Goal: Task Accomplishment & Management: Complete application form

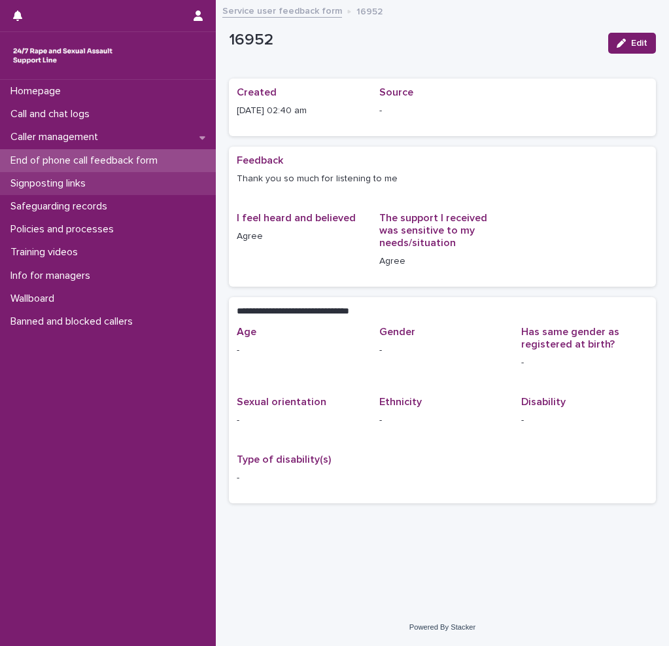
click at [74, 183] on p "Signposting links" at bounding box center [50, 183] width 91 height 12
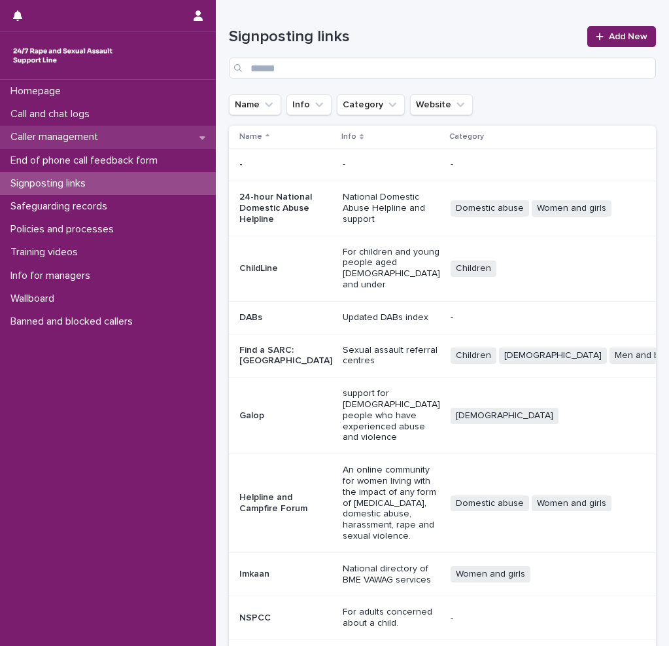
click at [77, 135] on p "Caller management" at bounding box center [56, 137] width 103 height 12
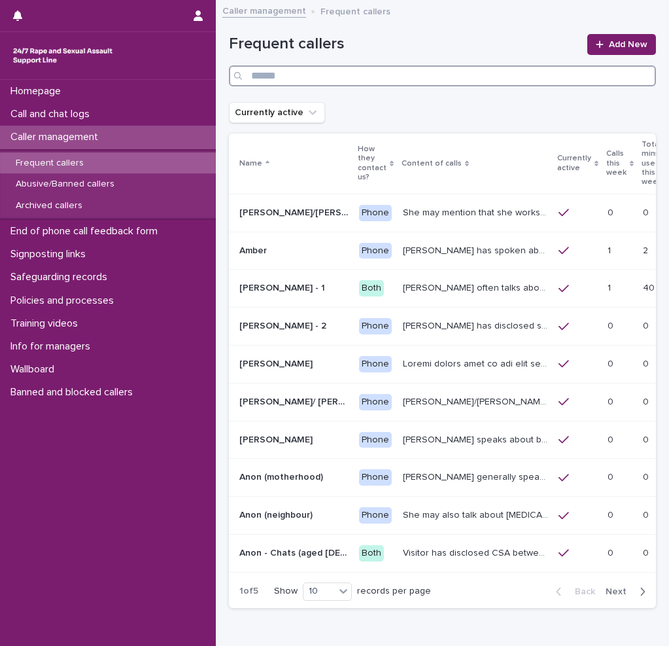
click at [376, 79] on input "Search" at bounding box center [442, 75] width 427 height 21
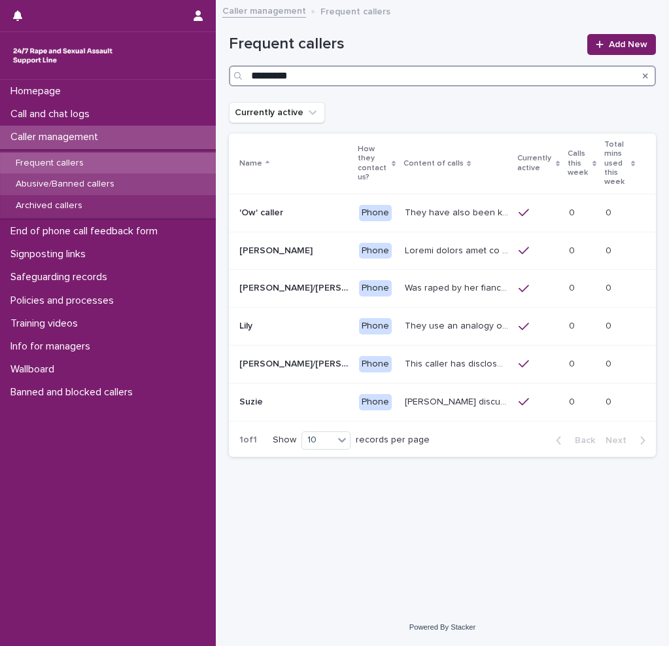
type input "*********"
click at [74, 179] on p "Abusive/Banned callers" at bounding box center [65, 184] width 120 height 11
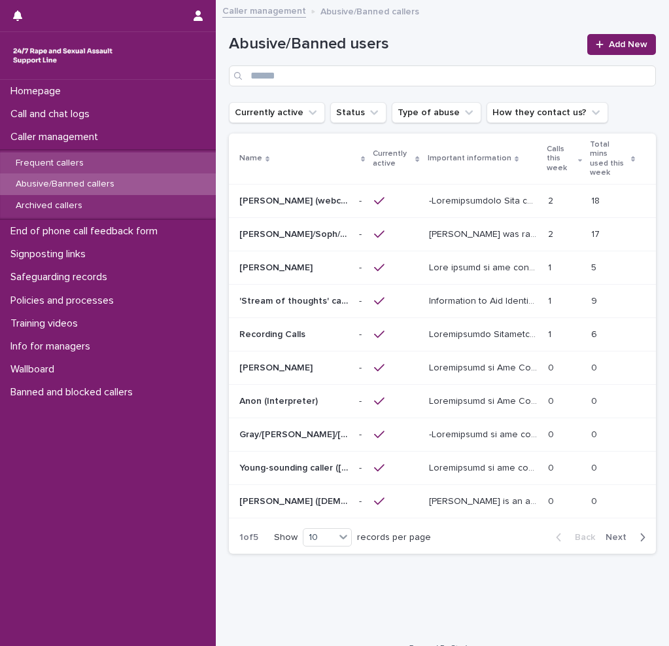
click at [67, 166] on p "Frequent callers" at bounding box center [49, 163] width 89 height 11
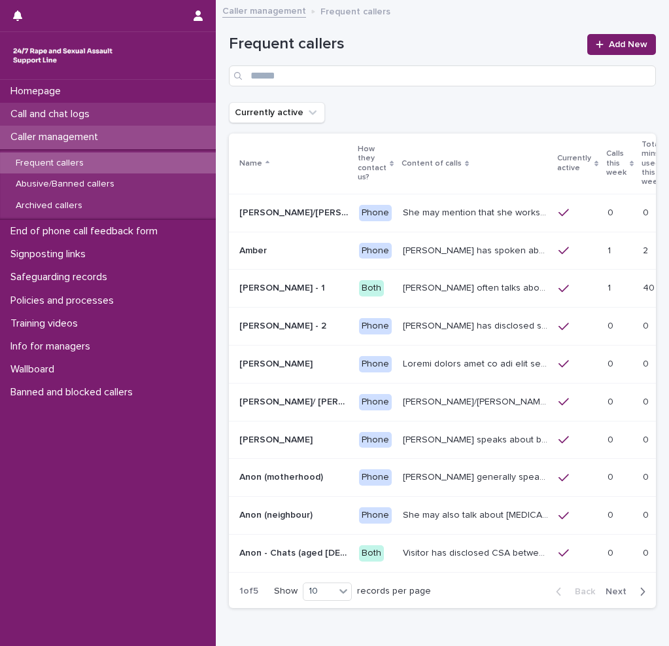
click at [56, 113] on p "Call and chat logs" at bounding box center [52, 114] width 95 height 12
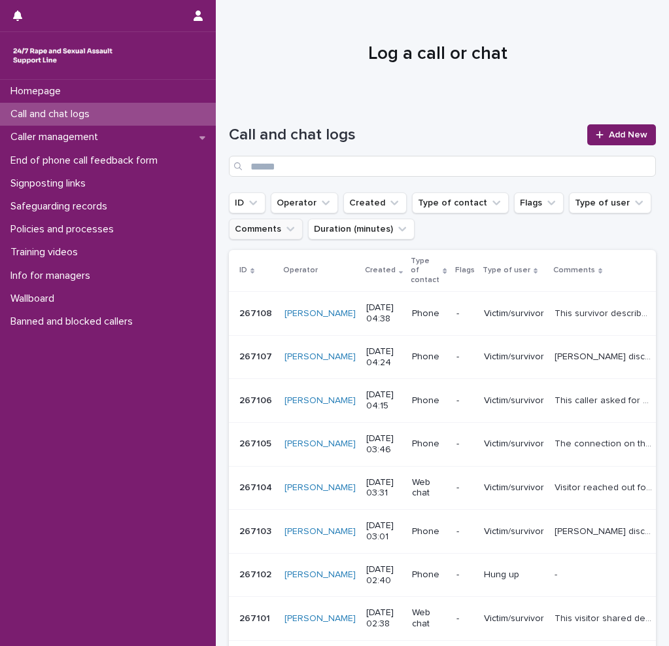
click at [284, 230] on icon "Comments" at bounding box center [290, 228] width 13 height 13
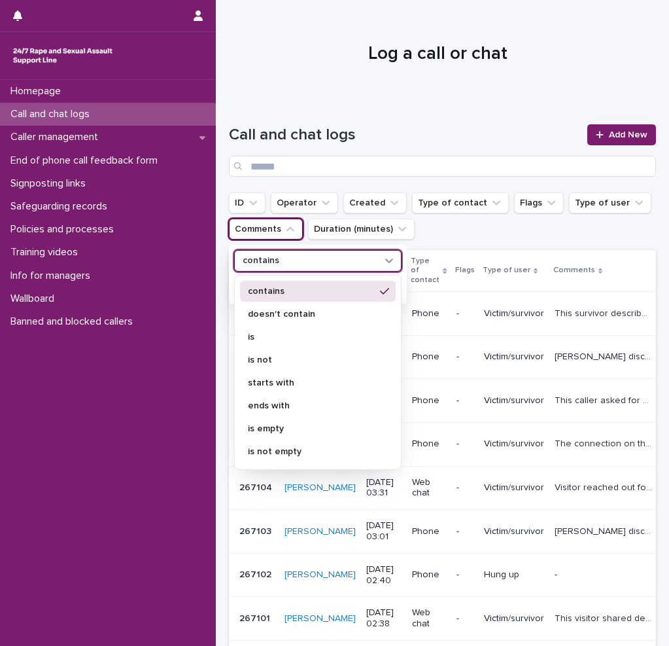
click at [304, 262] on div "contains" at bounding box center [309, 260] width 145 height 15
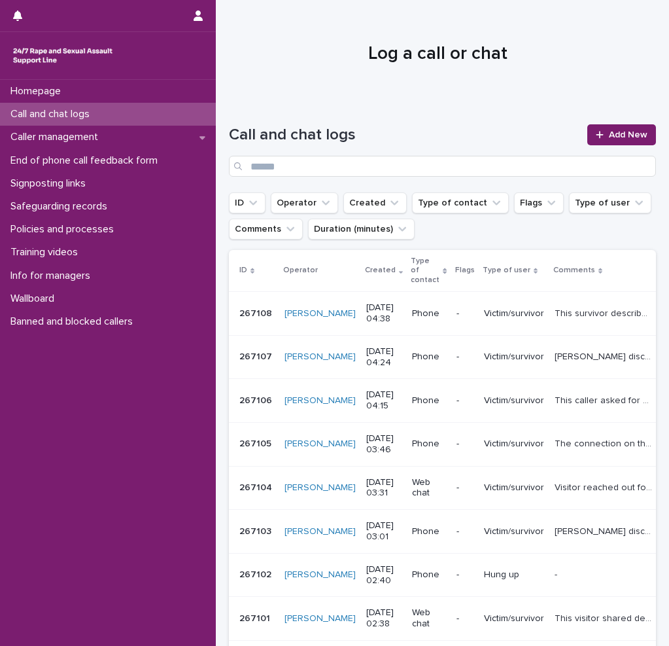
click at [77, 121] on div "Call and chat logs" at bounding box center [108, 114] width 216 height 23
click at [598, 133] on div at bounding box center [602, 134] width 13 height 9
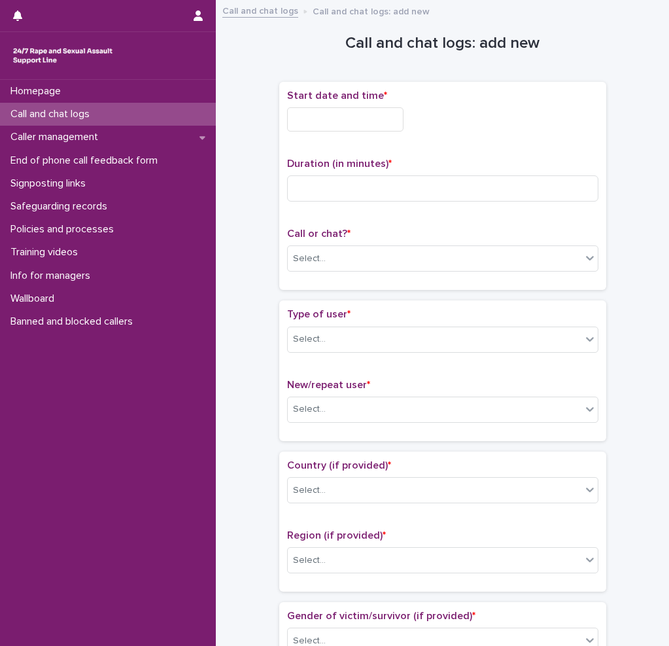
click at [369, 118] on input "text" at bounding box center [345, 119] width 116 height 24
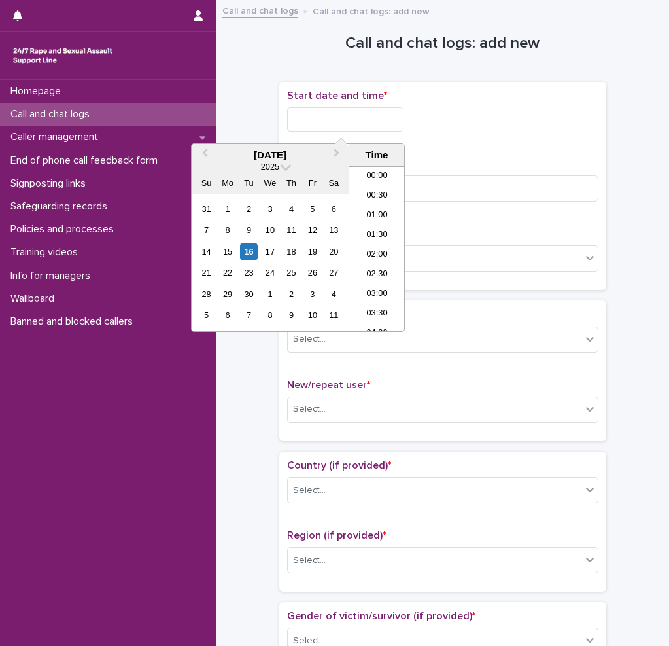
scroll to position [144, 0]
click at [373, 233] on li "05:00" at bounding box center [377, 229] width 56 height 20
click at [375, 107] on input "**********" at bounding box center [345, 119] width 116 height 24
type input "**********"
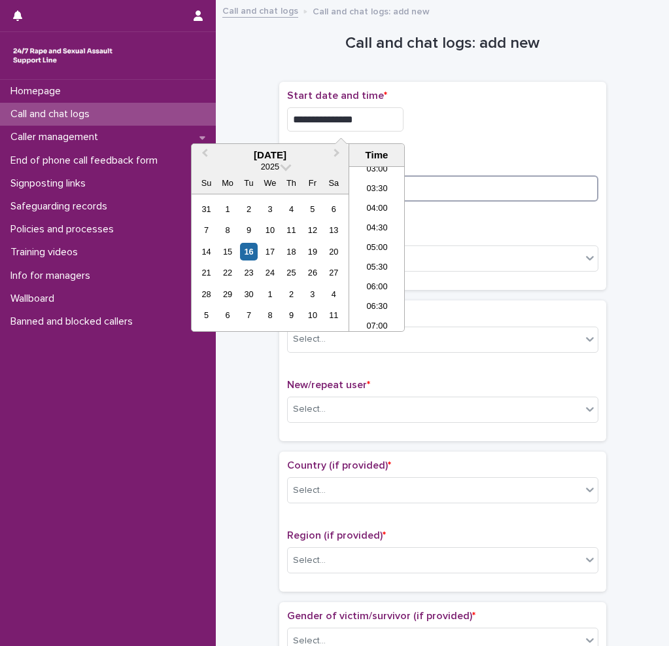
click at [449, 190] on input at bounding box center [442, 188] width 311 height 26
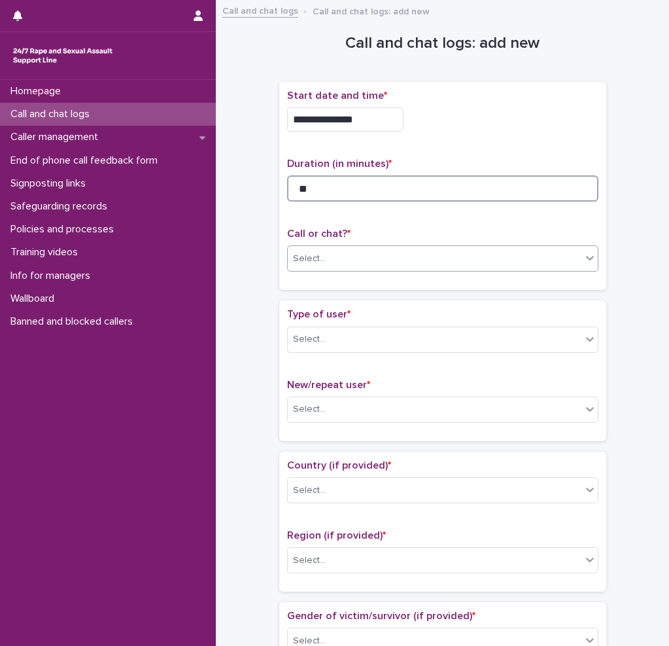
type input "**"
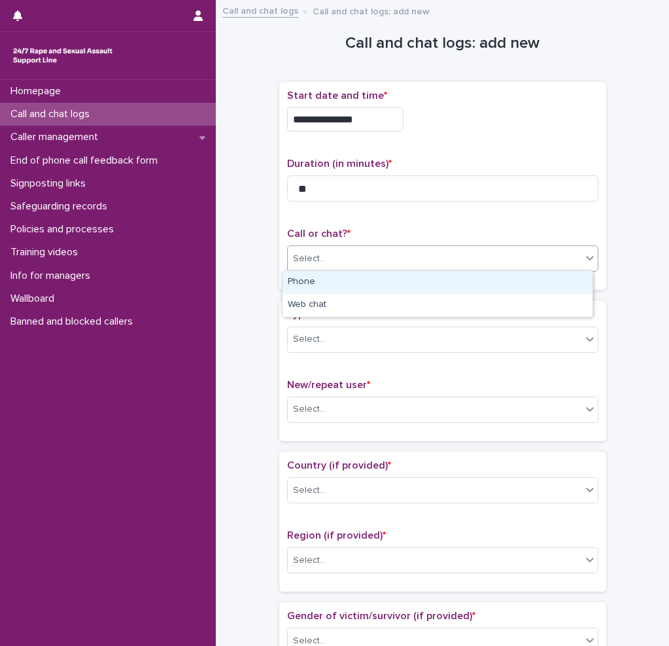
click at [332, 254] on div "Select..." at bounding box center [435, 259] width 294 height 22
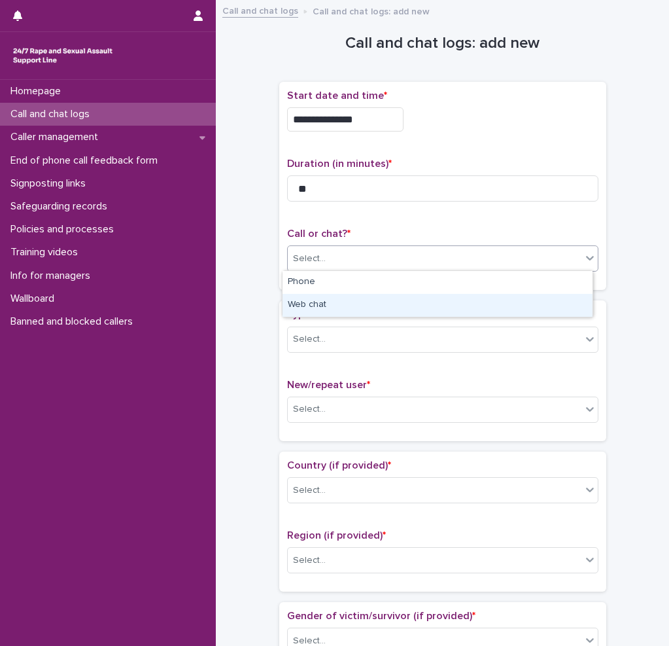
click at [298, 302] on div "Web chat" at bounding box center [438, 305] width 310 height 23
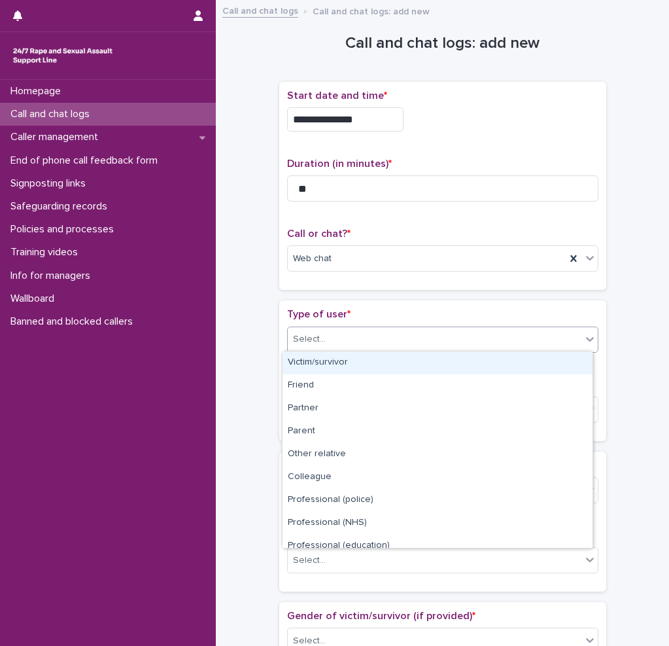
click at [309, 336] on div "Select..." at bounding box center [309, 339] width 33 height 14
click at [324, 353] on div "Victim/survivor" at bounding box center [438, 362] width 310 height 23
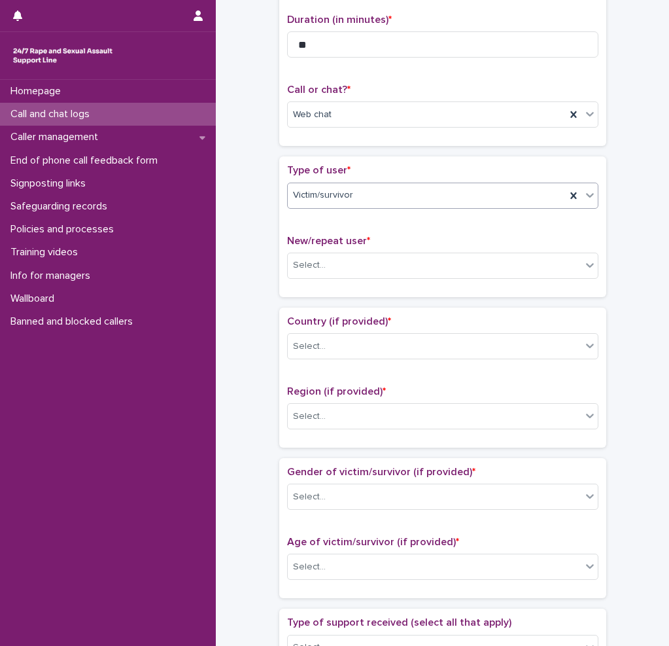
scroll to position [196, 0]
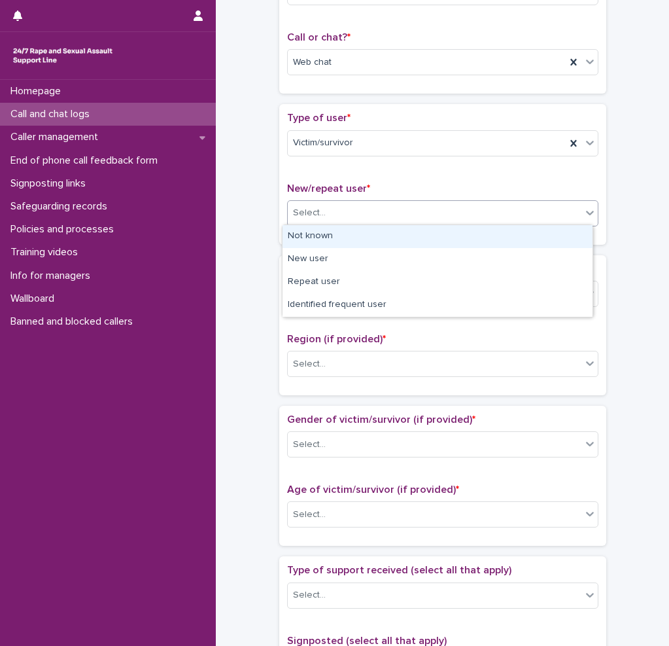
click at [311, 215] on div "Select..." at bounding box center [309, 213] width 33 height 14
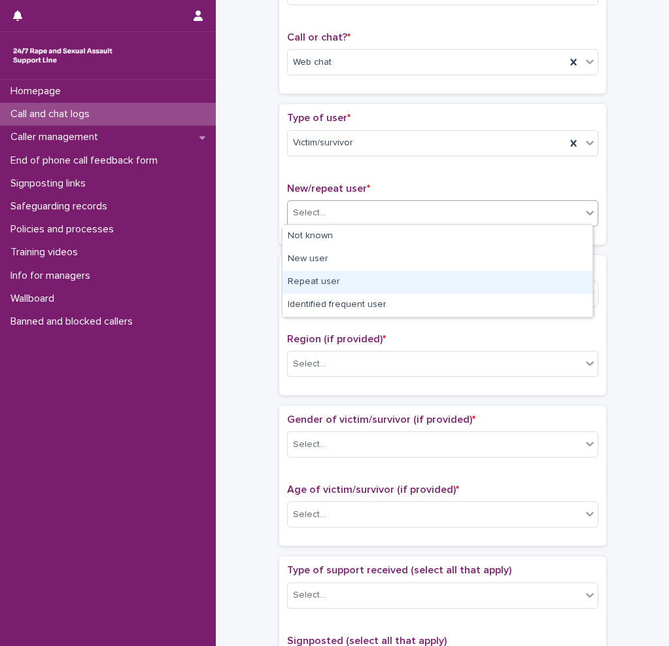
click at [305, 274] on div "Repeat user" at bounding box center [438, 282] width 310 height 23
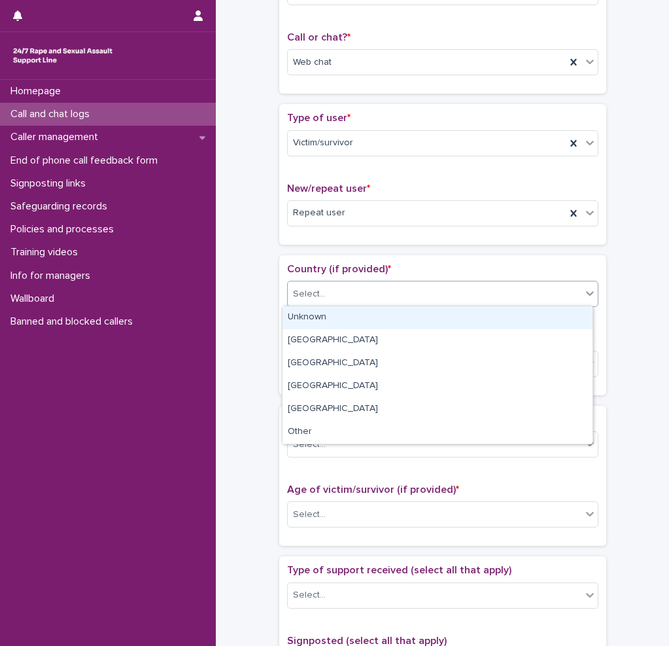
click at [306, 287] on div "Select..." at bounding box center [309, 294] width 33 height 14
click at [311, 326] on div "Unknown" at bounding box center [438, 317] width 310 height 23
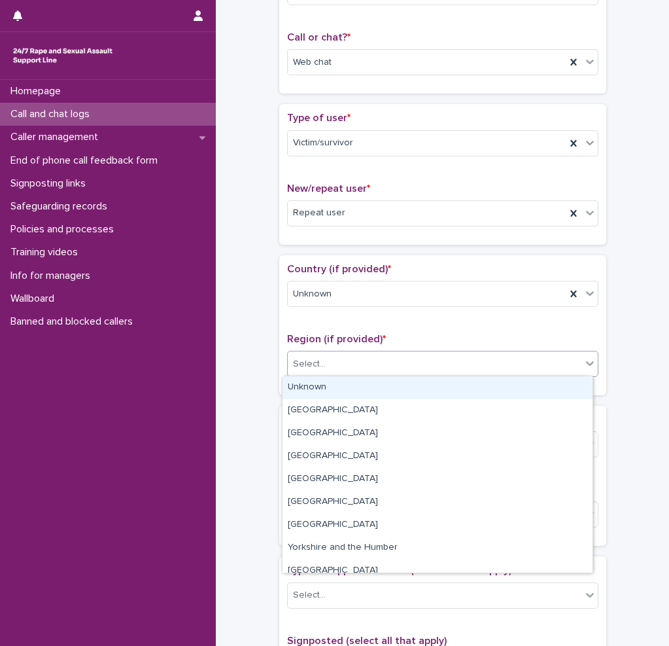
click at [330, 366] on div "Select..." at bounding box center [435, 364] width 294 height 22
click at [323, 379] on div "Unknown" at bounding box center [438, 387] width 310 height 23
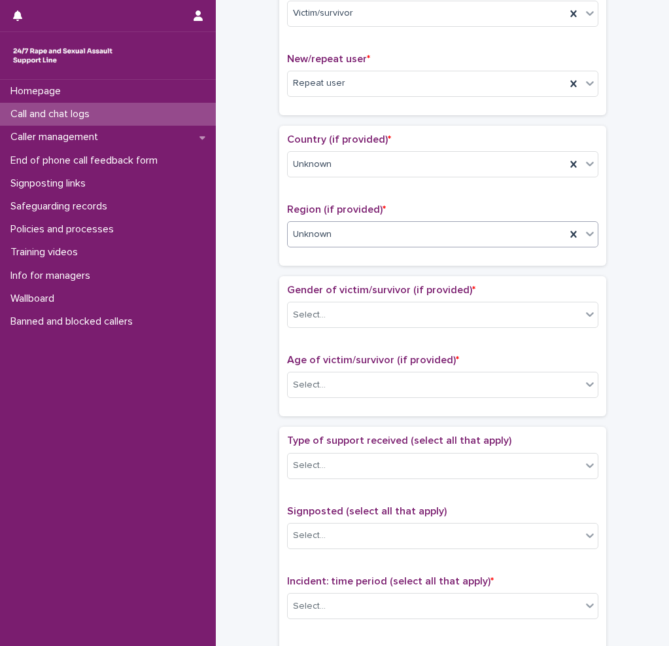
scroll to position [327, 0]
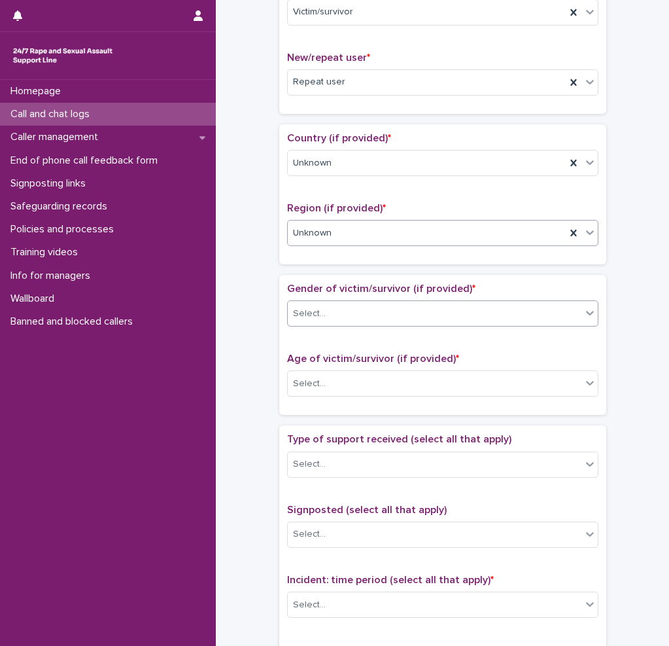
drag, startPoint x: 304, startPoint y: 308, endPoint x: 301, endPoint y: 319, distance: 11.6
click at [304, 309] on div "Select..." at bounding box center [309, 314] width 33 height 14
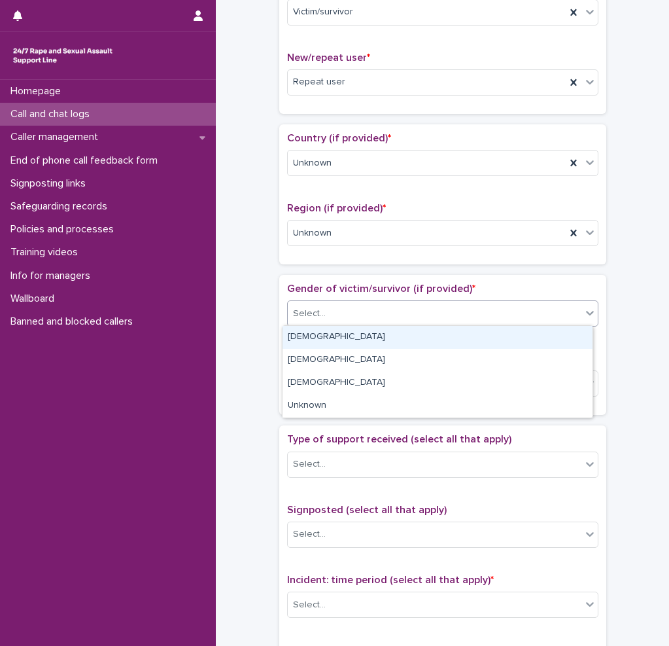
click at [298, 335] on div "[DEMOGRAPHIC_DATA]" at bounding box center [438, 337] width 310 height 23
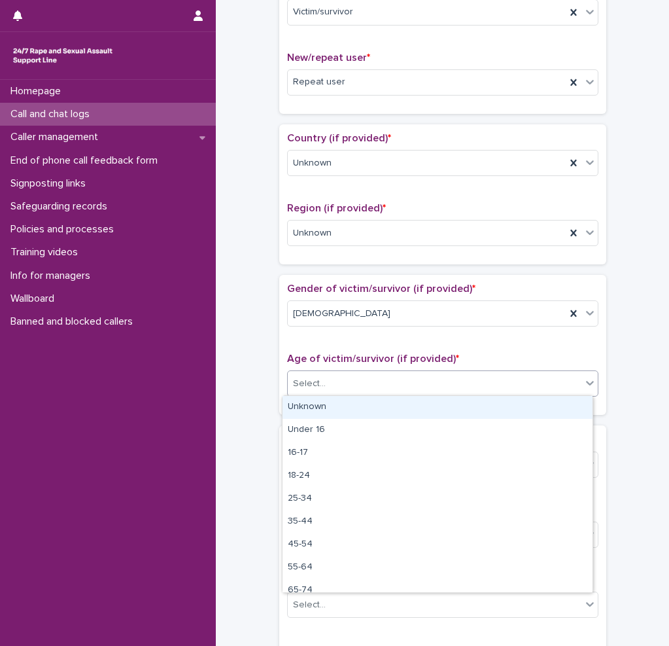
drag, startPoint x: 326, startPoint y: 379, endPoint x: 328, endPoint y: 394, distance: 15.8
click at [329, 389] on div "Select..." at bounding box center [435, 384] width 294 height 22
click at [319, 408] on div "Unknown" at bounding box center [438, 407] width 310 height 23
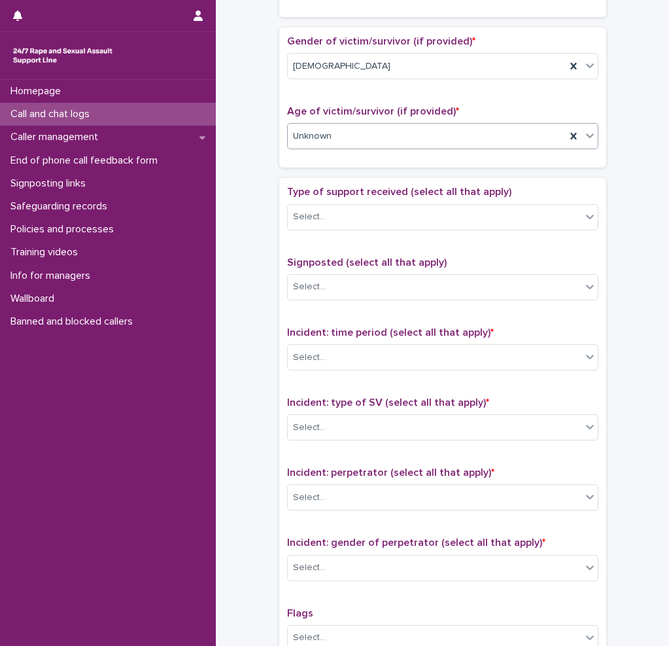
scroll to position [589, 0]
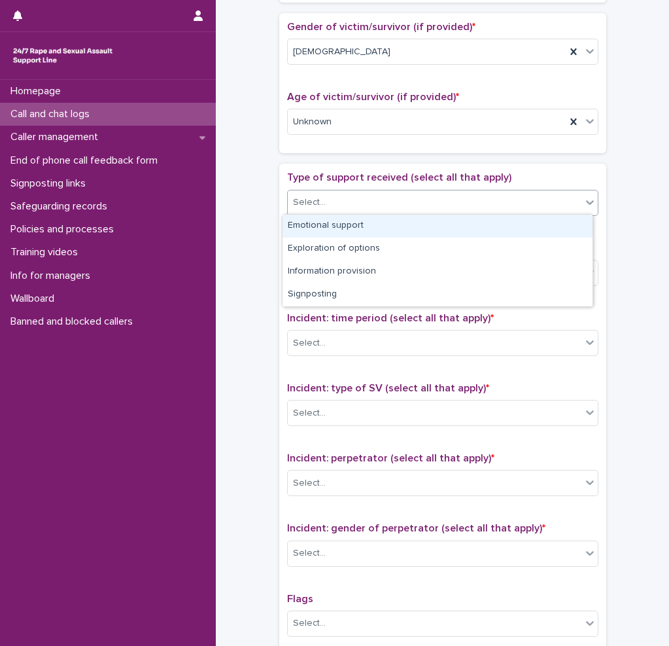
drag, startPoint x: 508, startPoint y: 198, endPoint x: 310, endPoint y: 228, distance: 199.9
click at [310, 228] on div "Emotional support" at bounding box center [438, 226] width 310 height 23
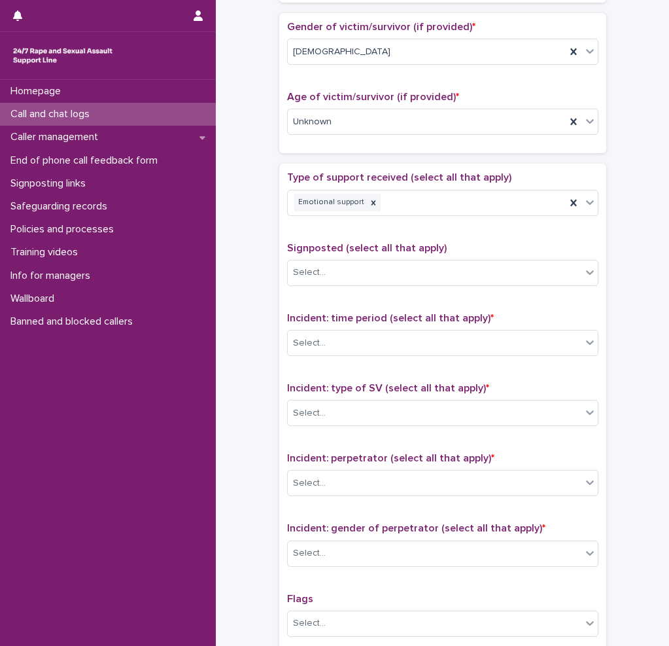
click at [334, 285] on div "Signposted (select all that apply) Select..." at bounding box center [442, 269] width 311 height 54
drag, startPoint x: 323, startPoint y: 272, endPoint x: 273, endPoint y: 271, distance: 50.4
click at [273, 271] on div "**********" at bounding box center [442, 88] width 427 height 1339
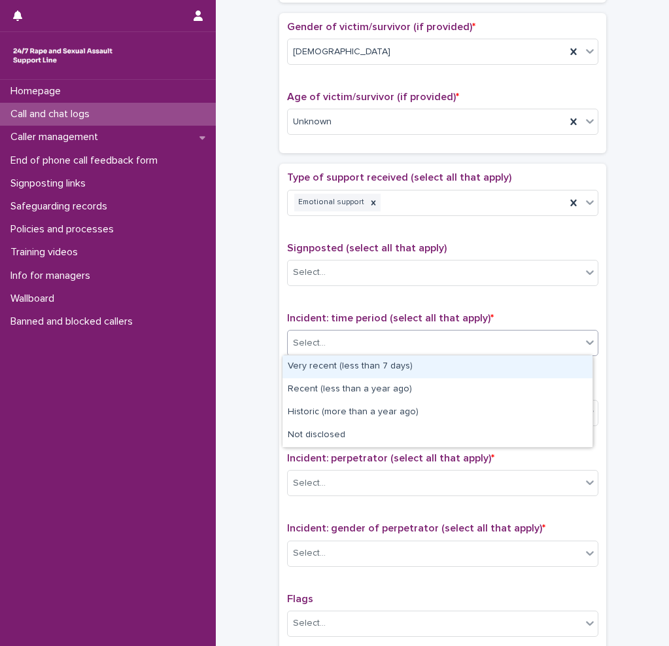
drag, startPoint x: 322, startPoint y: 358, endPoint x: 318, endPoint y: 347, distance: 11.8
drag, startPoint x: 318, startPoint y: 347, endPoint x: 270, endPoint y: 338, distance: 48.5
click at [270, 338] on div "**********" at bounding box center [442, 88] width 427 height 1339
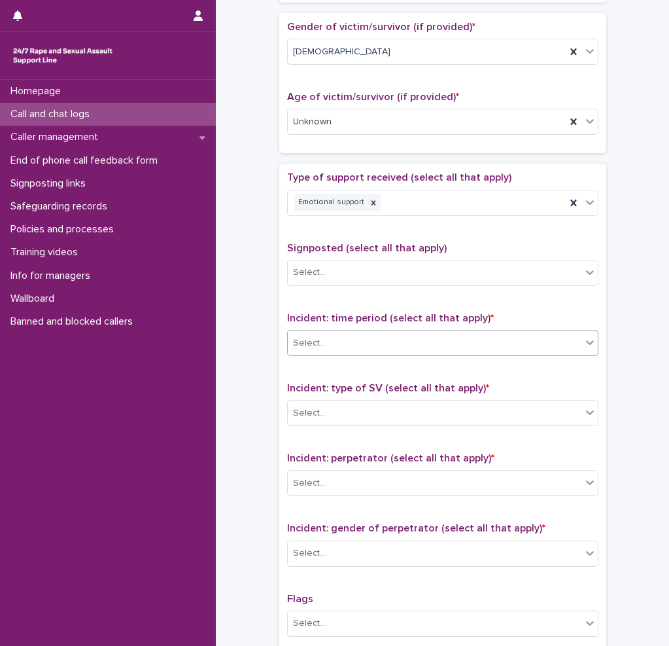
click at [304, 340] on div "Select..." at bounding box center [309, 343] width 33 height 14
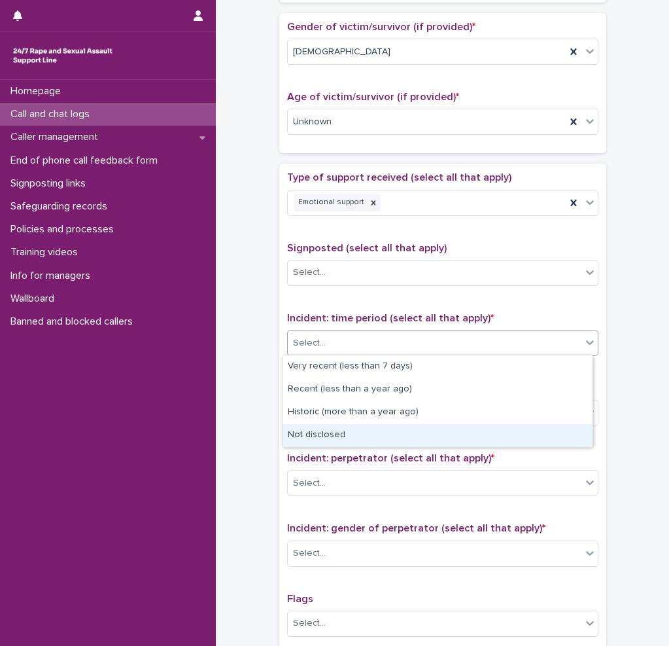
click at [332, 447] on div "Type of support received (select all that apply) Emotional support Signposted (…" at bounding box center [442, 445] width 311 height 548
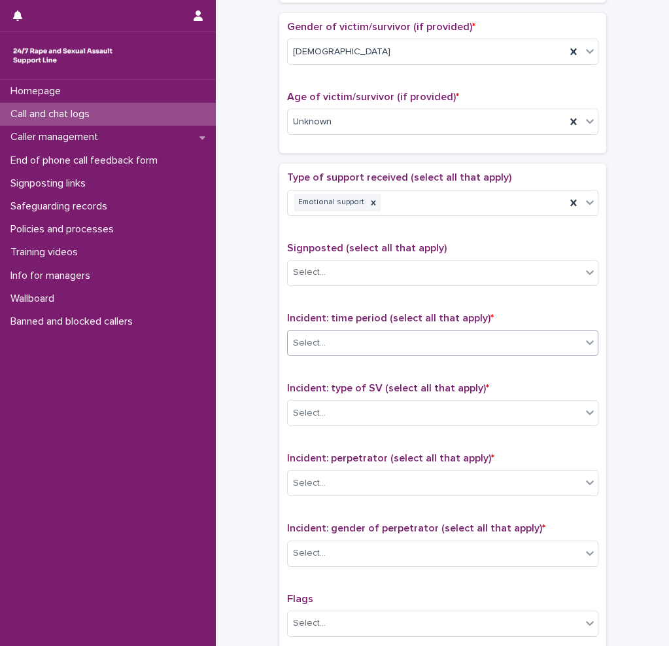
click at [311, 339] on div "Select..." at bounding box center [309, 343] width 33 height 14
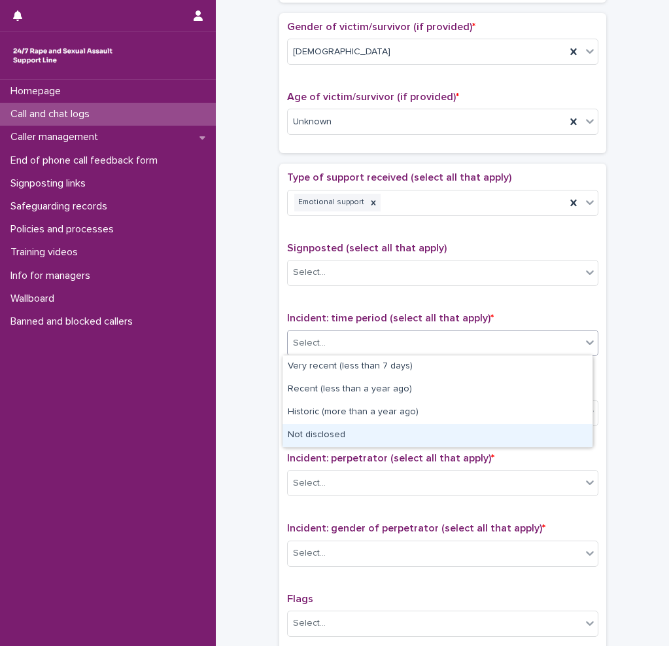
click at [326, 428] on div "Not disclosed" at bounding box center [438, 435] width 310 height 23
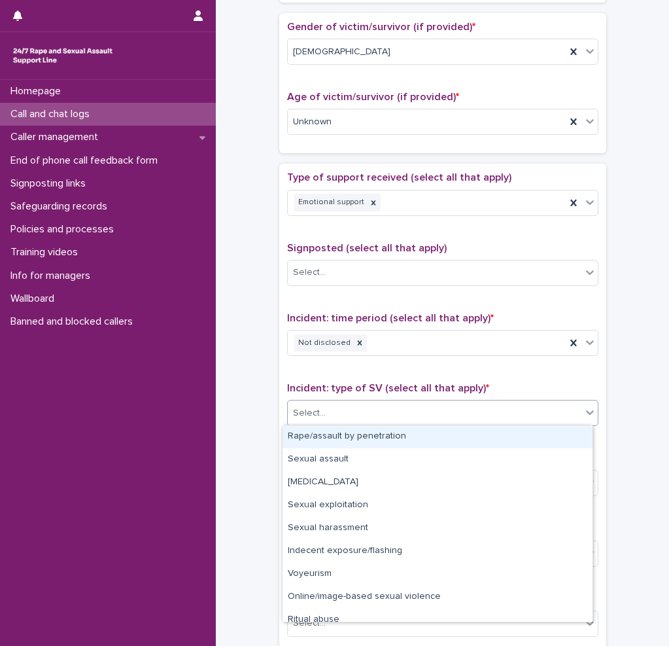
click at [324, 421] on div "Select..." at bounding box center [435, 413] width 294 height 22
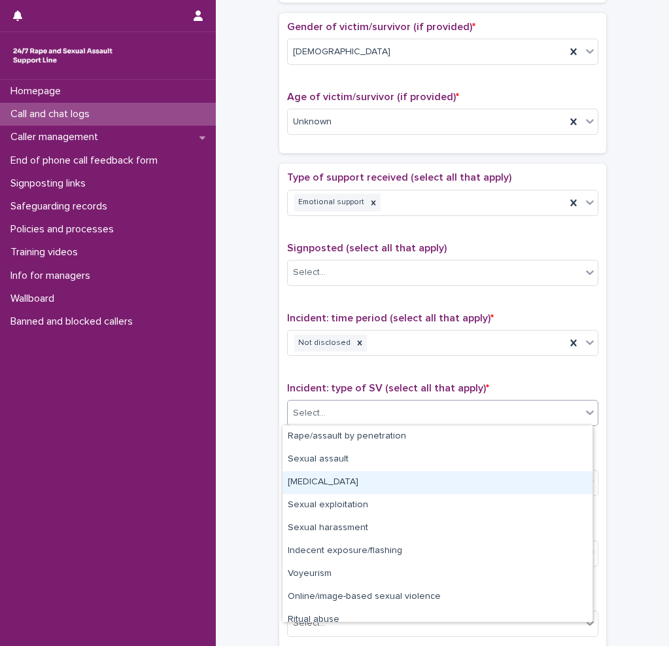
scroll to position [33, 0]
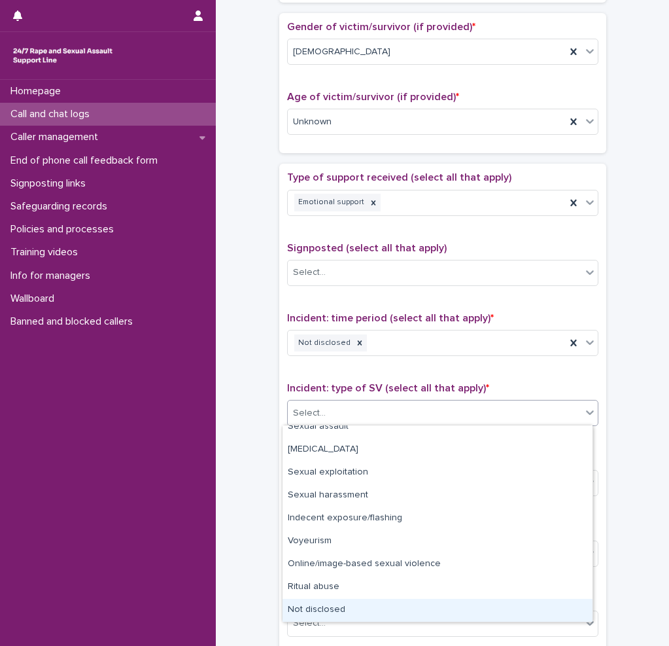
click at [426, 601] on div "Not disclosed" at bounding box center [438, 610] width 310 height 23
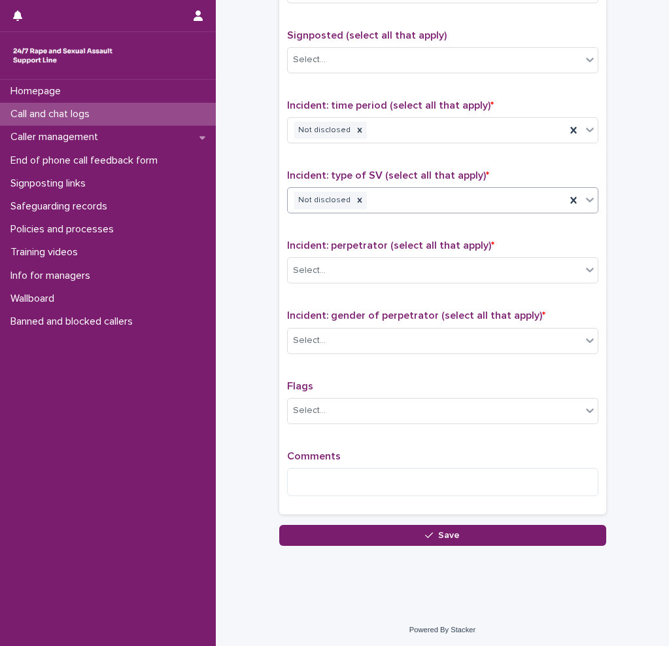
scroll to position [802, 0]
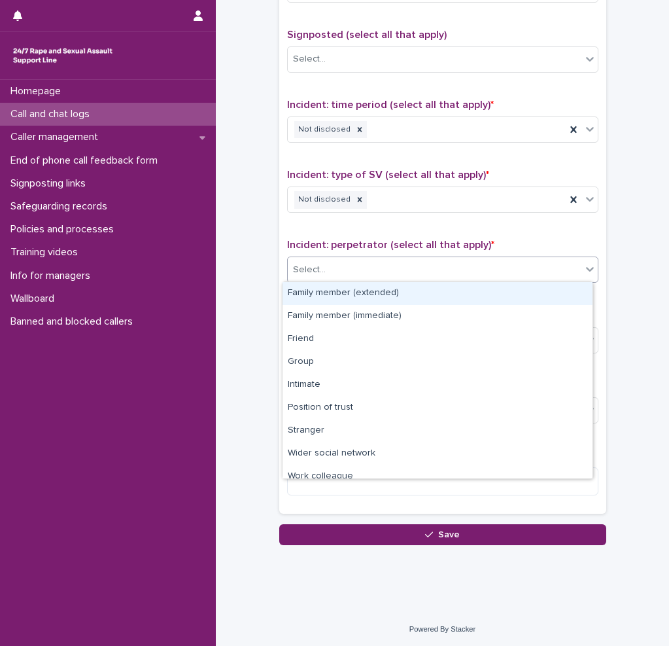
click at [304, 271] on div "Select..." at bounding box center [309, 270] width 33 height 14
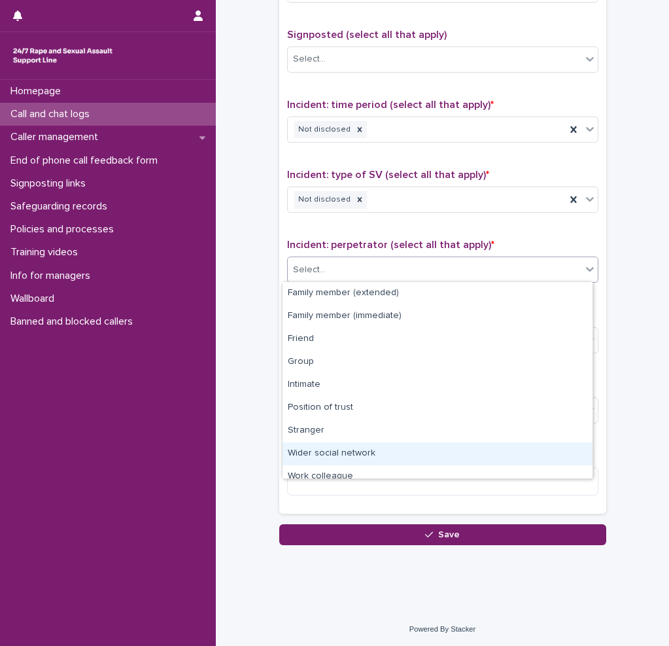
scroll to position [56, 0]
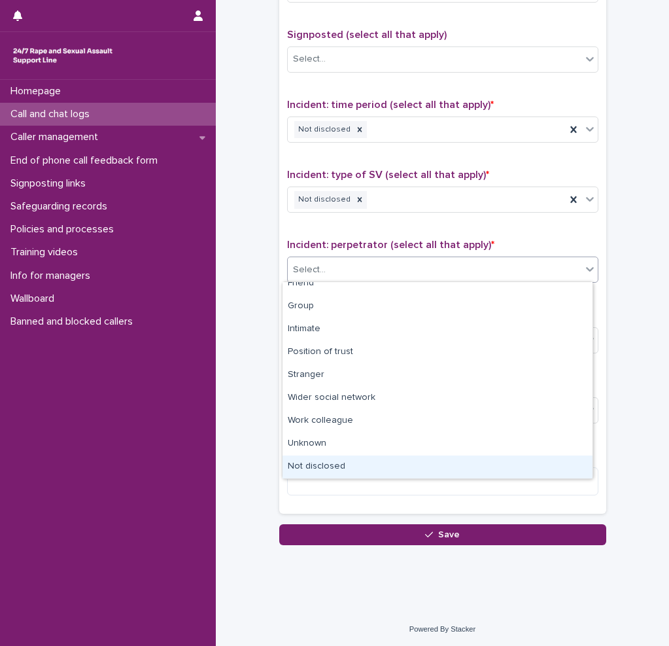
click at [387, 462] on div "Not disclosed" at bounding box center [438, 466] width 310 height 23
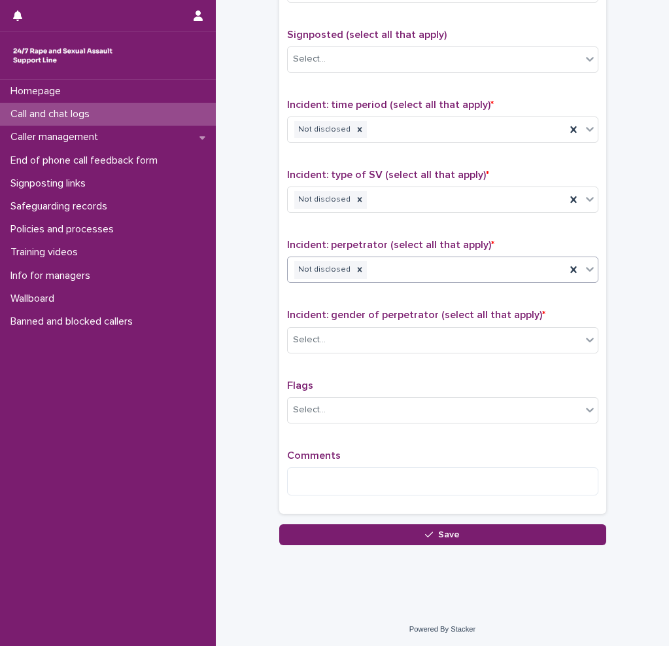
click at [342, 319] on span "Incident: gender of perpetrator (select all that apply) *" at bounding box center [416, 314] width 258 height 10
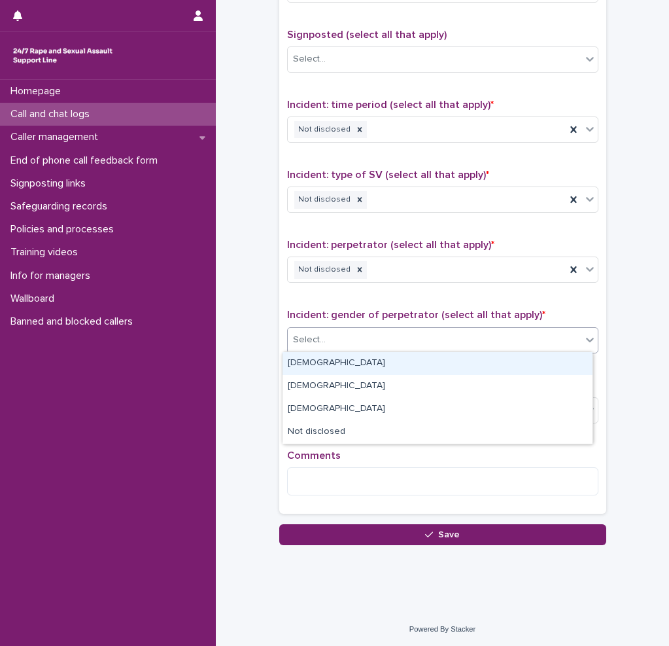
click at [343, 337] on div "Select..." at bounding box center [435, 340] width 294 height 22
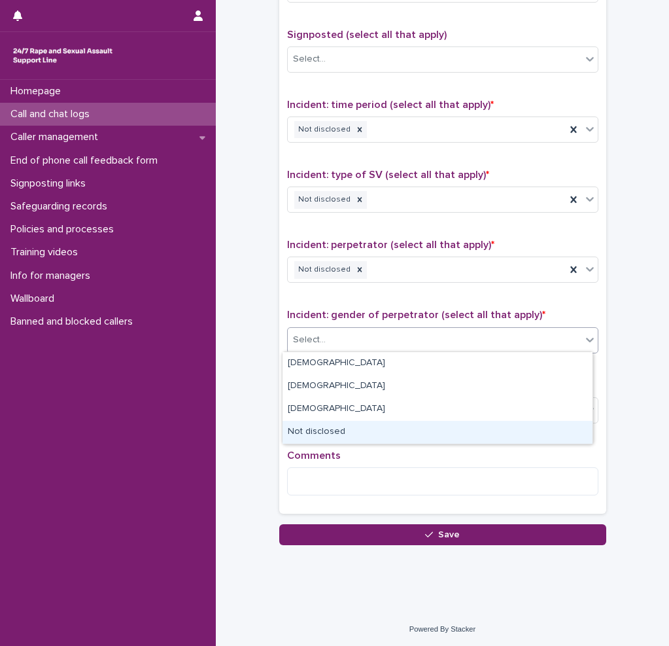
click at [356, 427] on div "Not disclosed" at bounding box center [438, 432] width 310 height 23
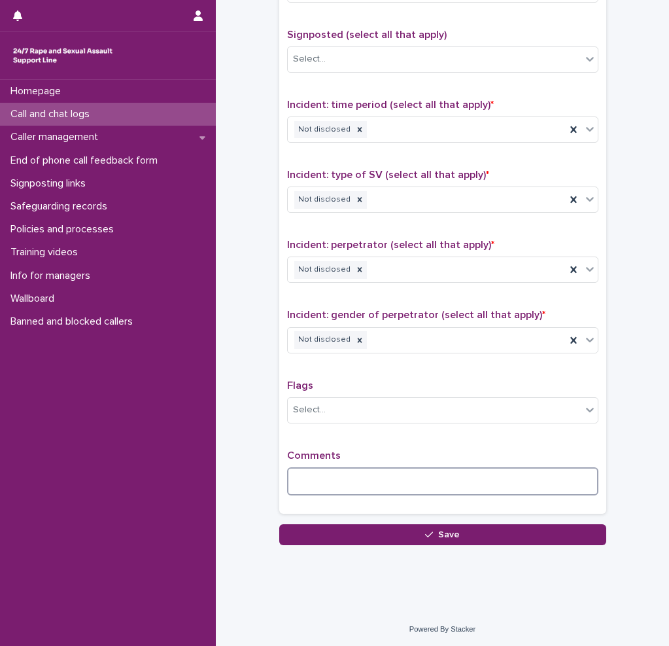
click at [372, 467] on textarea at bounding box center [442, 481] width 311 height 28
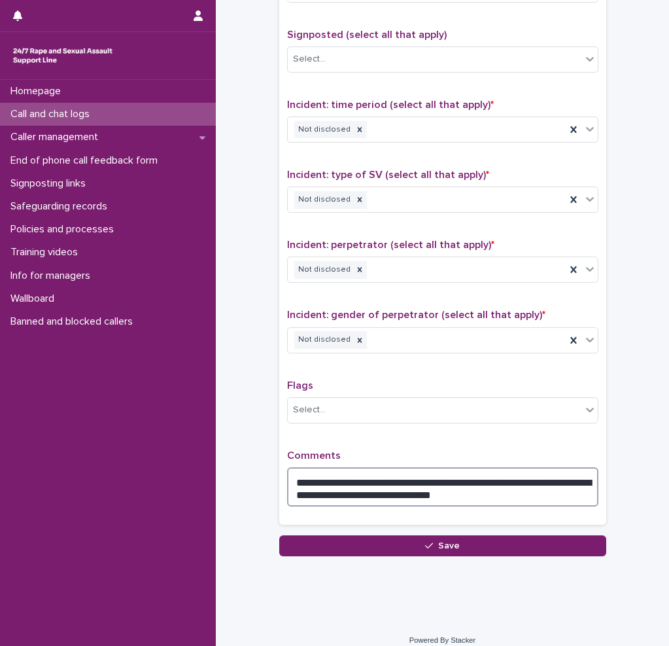
click at [409, 500] on textarea "**********" at bounding box center [442, 486] width 311 height 39
click at [405, 493] on textarea "**********" at bounding box center [442, 486] width 311 height 39
click at [423, 494] on textarea "**********" at bounding box center [442, 486] width 311 height 39
click at [484, 500] on textarea "**********" at bounding box center [442, 486] width 311 height 39
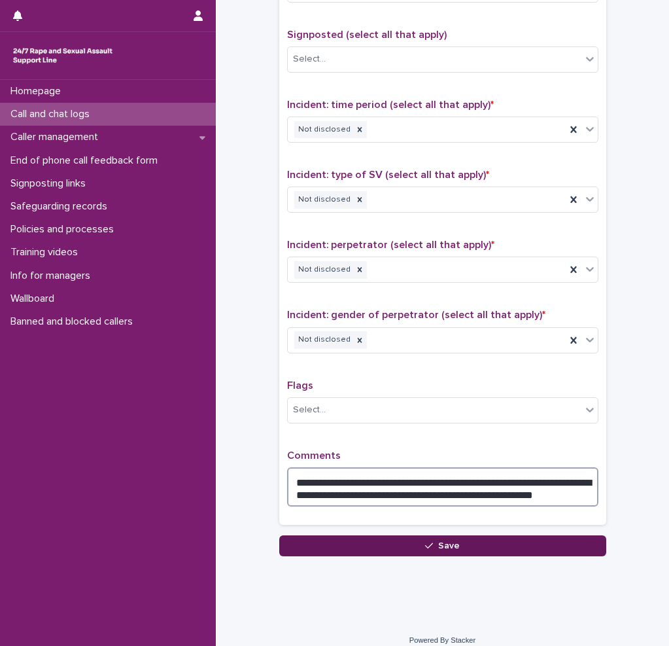
type textarea "**********"
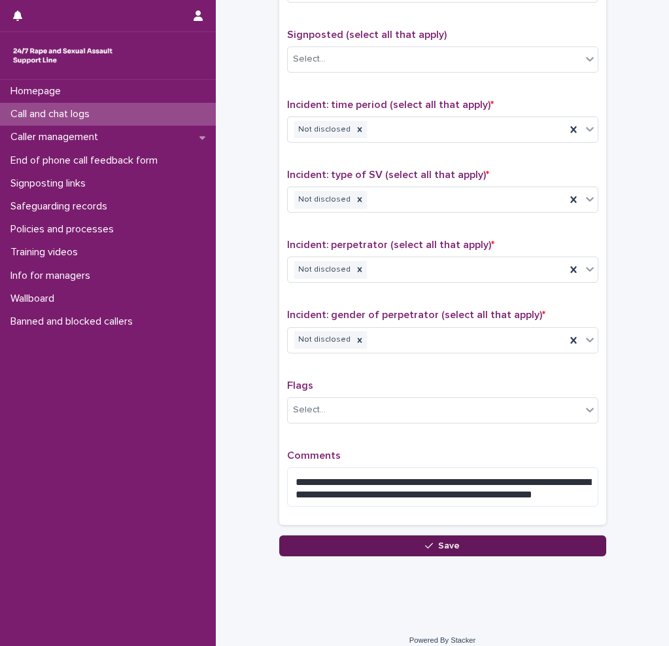
click at [477, 535] on button "Save" at bounding box center [442, 545] width 327 height 21
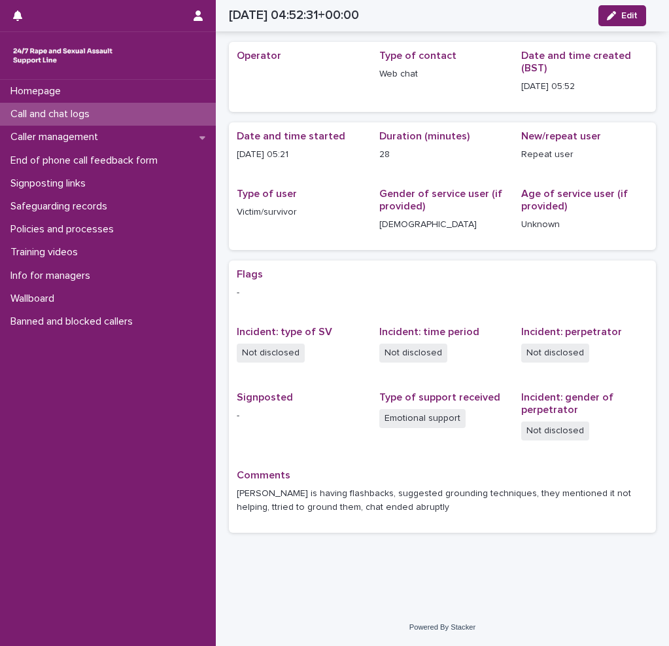
scroll to position [37, 0]
